Goal: Task Accomplishment & Management: Use online tool/utility

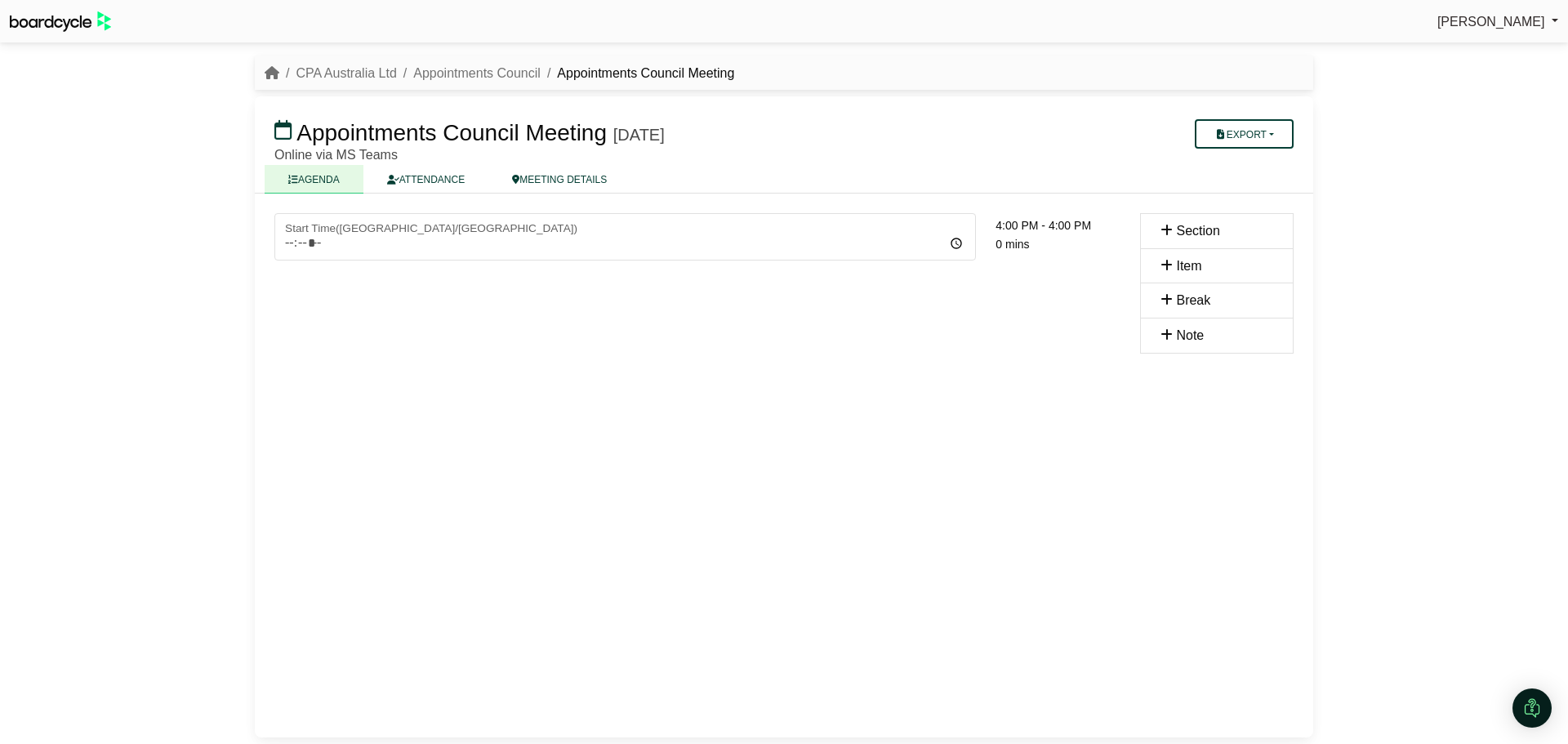
click at [1184, 218] on div "Section" at bounding box center [1217, 230] width 154 height 35
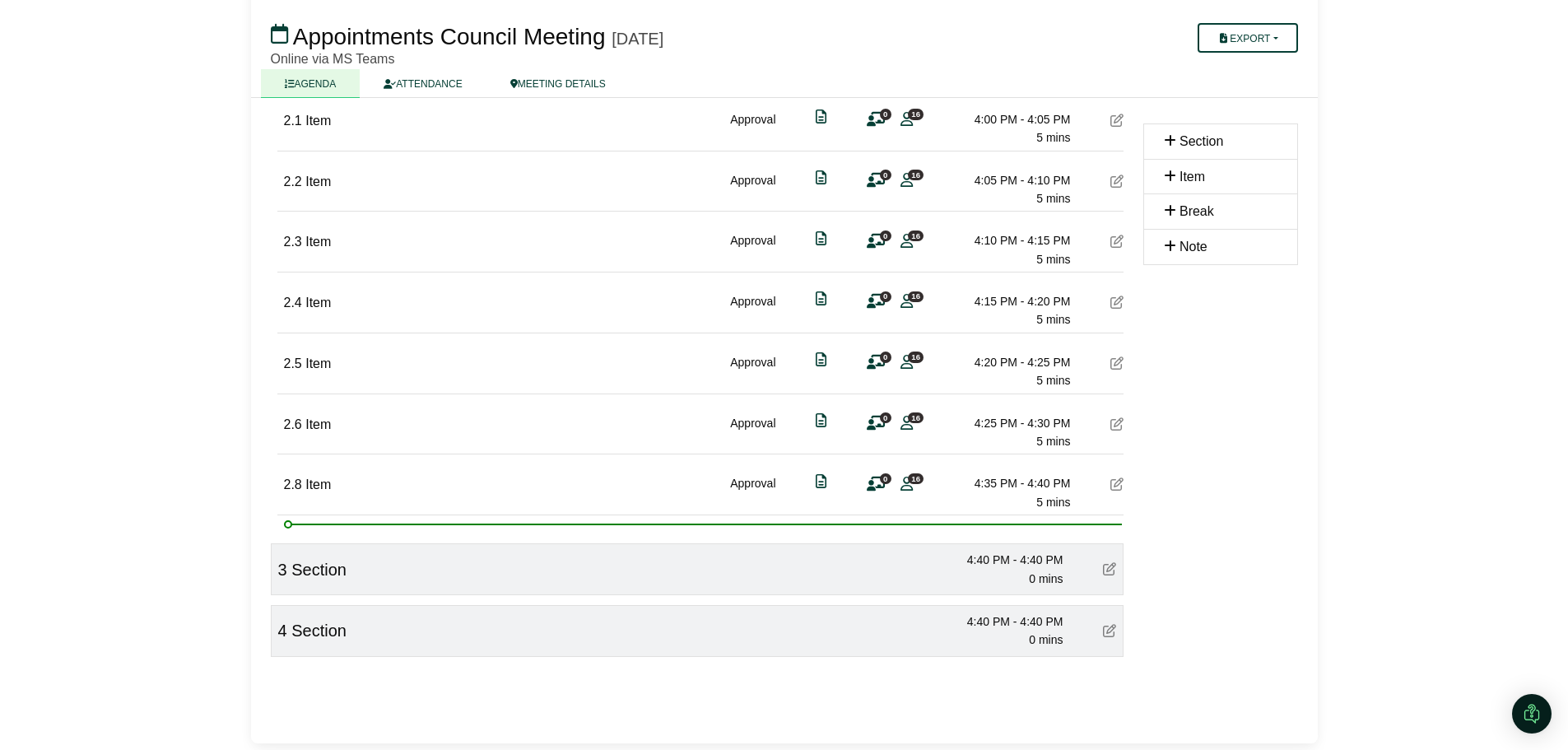
scroll to position [338, 0]
